Goal: Transaction & Acquisition: Download file/media

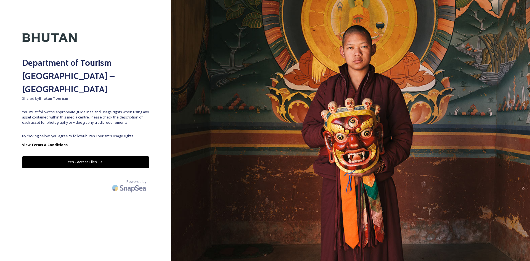
click at [84, 156] on button "Yes - Access Files" at bounding box center [85, 161] width 127 height 11
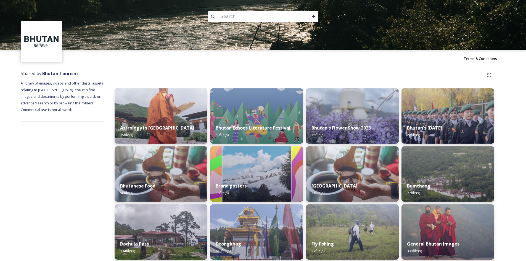
drag, startPoint x: 269, startPoint y: 28, endPoint x: 273, endPoint y: 55, distance: 26.8
click at [283, 55] on div "Terms & Conditions" at bounding box center [263, 59] width 526 height 18
click at [265, 62] on div "Terms & Conditions" at bounding box center [263, 59] width 526 height 18
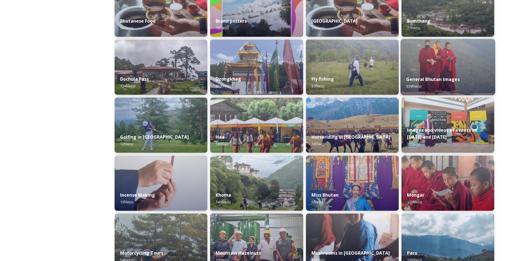
scroll to position [165, 0]
click at [442, 62] on img at bounding box center [447, 67] width 95 height 56
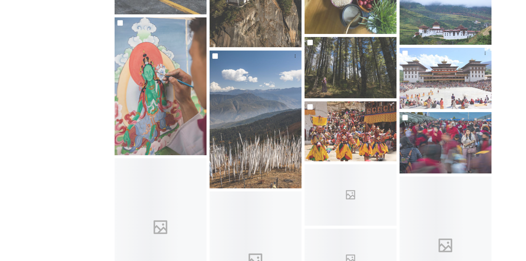
scroll to position [1491, 0]
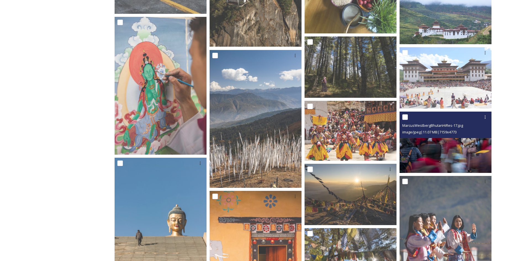
click at [455, 144] on img at bounding box center [446, 142] width 92 height 61
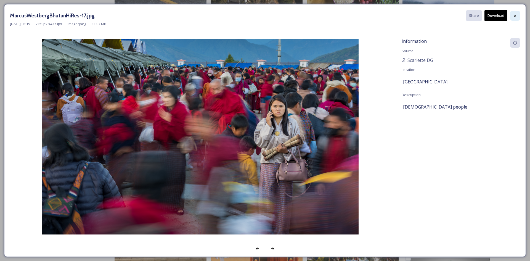
click at [515, 17] on icon at bounding box center [515, 16] width 4 height 4
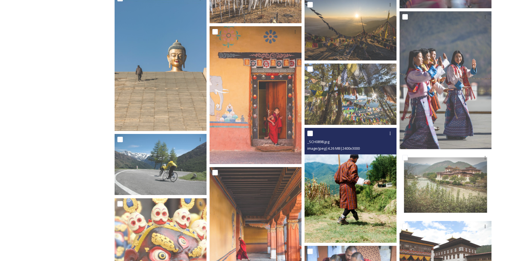
scroll to position [1657, 0]
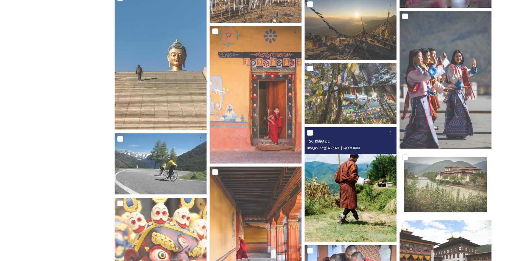
click at [327, 194] on img at bounding box center [351, 184] width 92 height 115
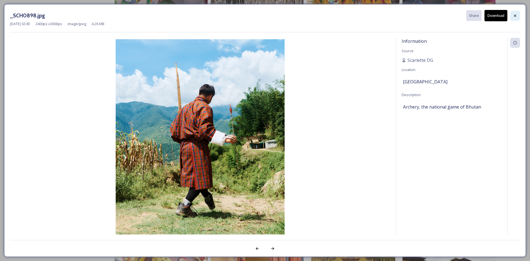
click at [516, 17] on icon at bounding box center [515, 16] width 4 height 4
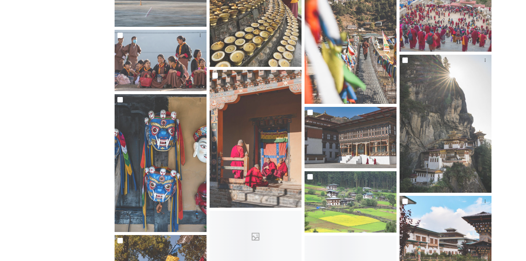
scroll to position [2070, 0]
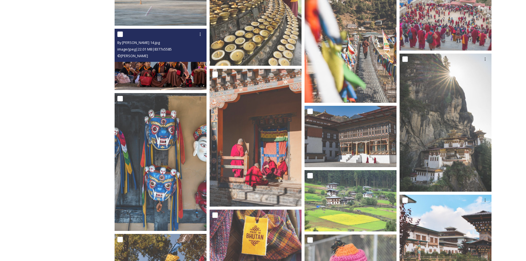
click at [150, 65] on img at bounding box center [161, 59] width 92 height 61
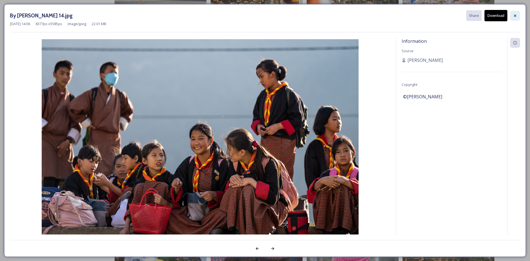
click at [515, 15] on icon at bounding box center [515, 16] width 4 height 4
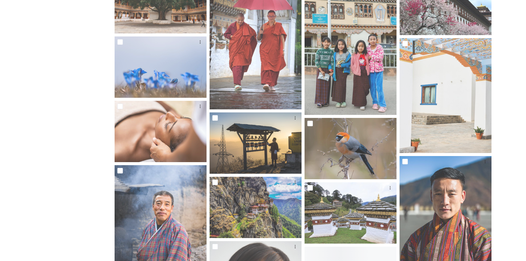
scroll to position [2979, 0]
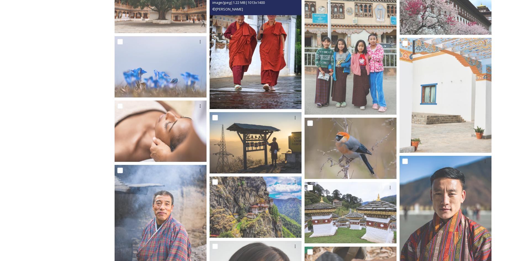
click at [268, 59] on img at bounding box center [256, 45] width 92 height 127
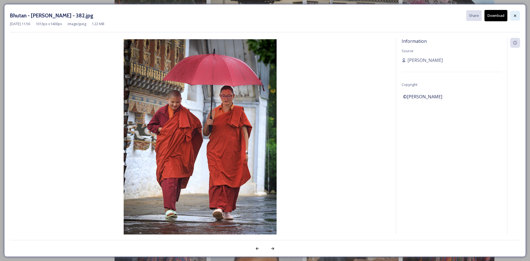
click at [516, 18] on div at bounding box center [515, 16] width 10 height 10
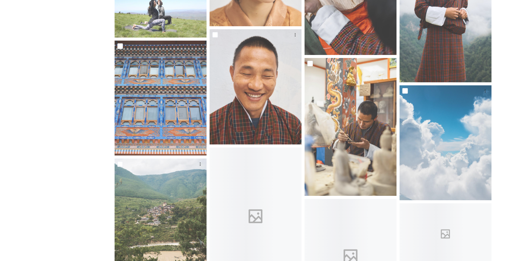
scroll to position [3310, 0]
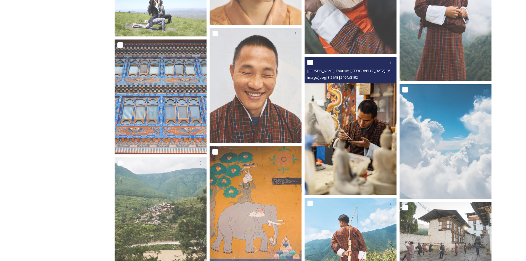
click at [370, 134] on img at bounding box center [351, 126] width 92 height 138
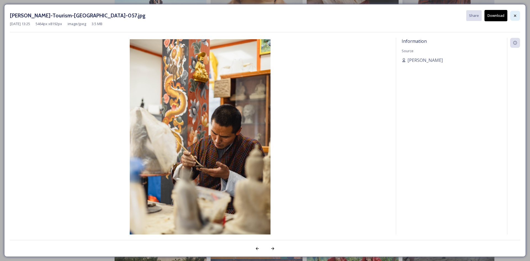
click at [515, 14] on icon at bounding box center [515, 16] width 4 height 4
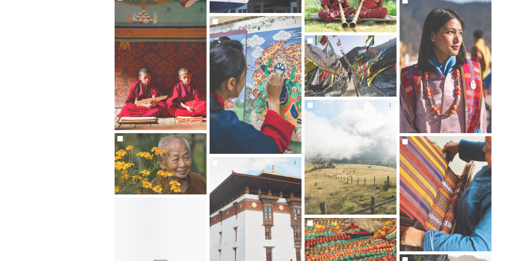
scroll to position [3722, 0]
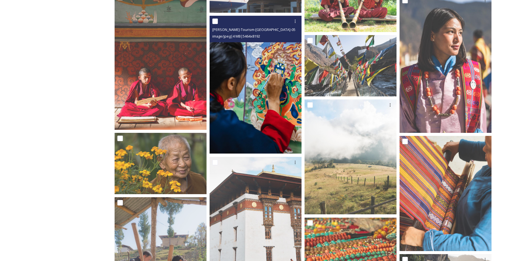
click at [253, 99] on img at bounding box center [256, 85] width 92 height 138
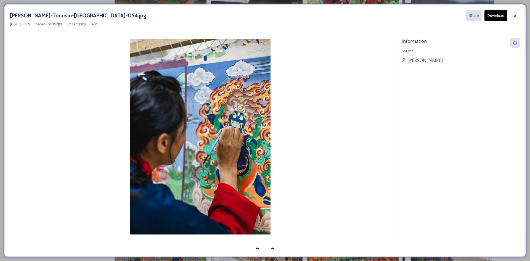
click at [493, 17] on button "Download" at bounding box center [496, 15] width 23 height 11
click at [515, 17] on icon at bounding box center [515, 15] width 2 height 2
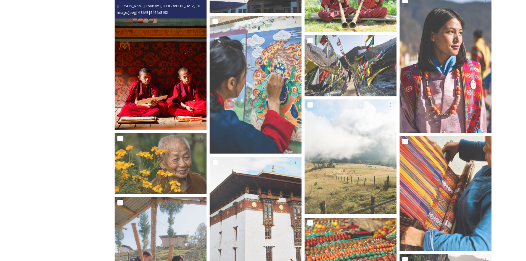
click at [156, 92] on img at bounding box center [161, 61] width 92 height 138
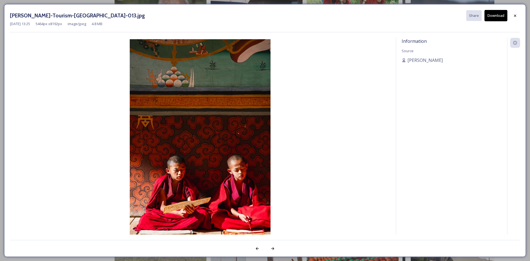
click at [494, 18] on button "Download" at bounding box center [496, 15] width 23 height 11
click at [514, 14] on icon at bounding box center [515, 16] width 4 height 4
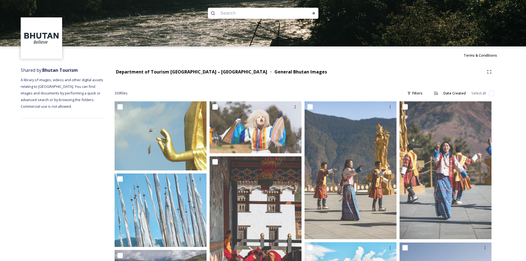
scroll to position [0, 0]
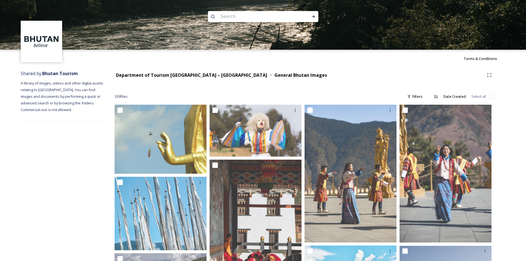
click at [178, 71] on div "Department of Tourism [GEOGRAPHIC_DATA] – Brand Centre General Bhutan Images" at bounding box center [305, 75] width 380 height 10
click at [170, 73] on strong "Department of Tourism [GEOGRAPHIC_DATA] – [GEOGRAPHIC_DATA]" at bounding box center [191, 75] width 151 height 6
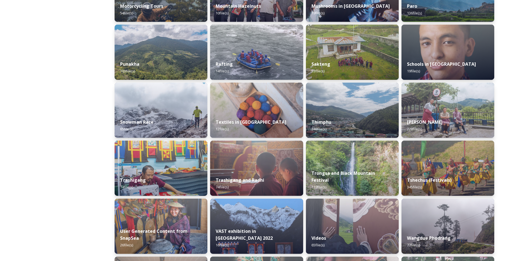
scroll to position [412, 0]
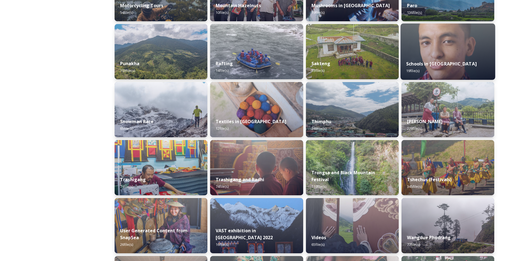
click at [415, 54] on img at bounding box center [447, 51] width 95 height 56
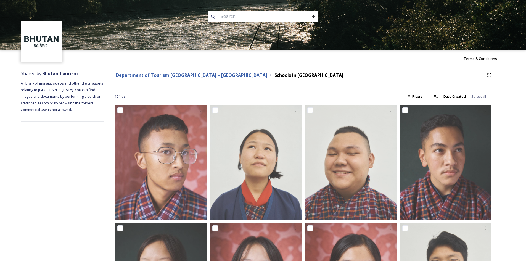
click at [151, 76] on strong "Department of Tourism [GEOGRAPHIC_DATA] – [GEOGRAPHIC_DATA]" at bounding box center [191, 75] width 151 height 6
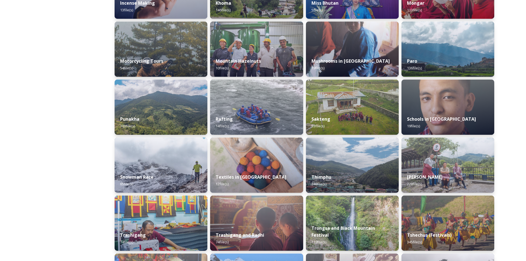
scroll to position [356, 0]
